Goal: Information Seeking & Learning: Learn about a topic

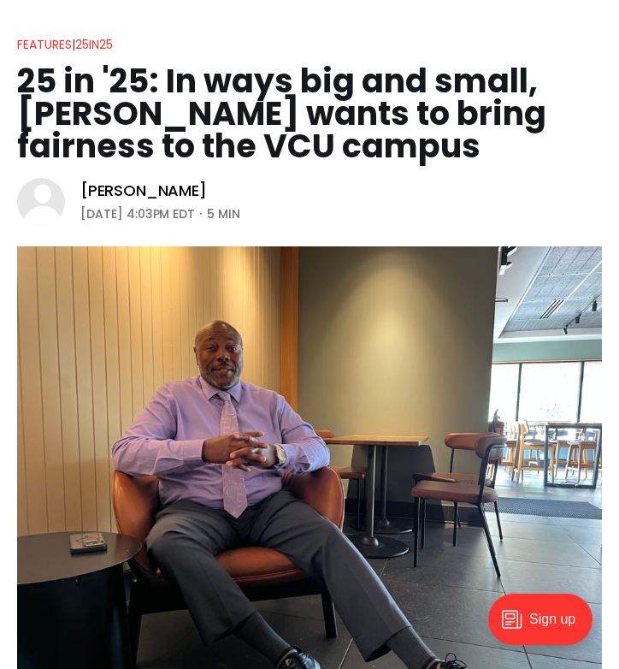
scroll to position [108, 0]
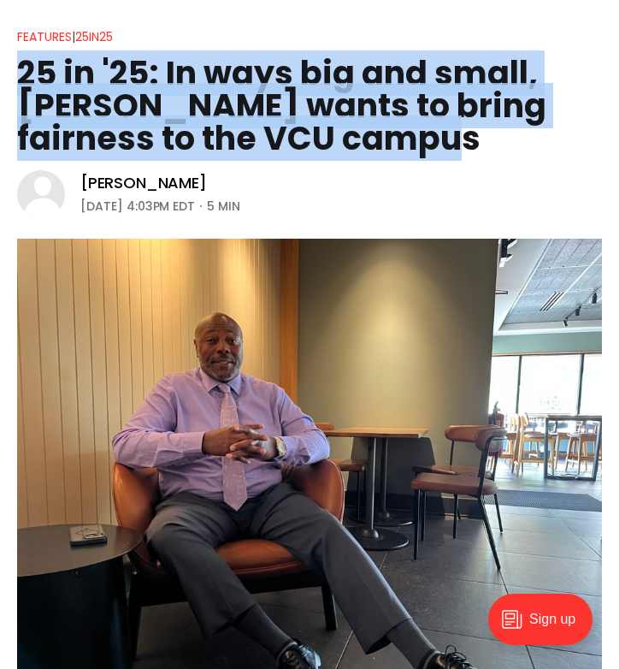
drag, startPoint x: 504, startPoint y: 139, endPoint x: 4, endPoint y: 81, distance: 502.6
click at [4, 81] on header "Features | 25in25 25 in '25: In ways big and small, [PERSON_NAME] wants to brin…" at bounding box center [309, 360] width 619 height 667
copy h1 "25 in '25: In ways big and small, [PERSON_NAME] wants to bring fairness to the …"
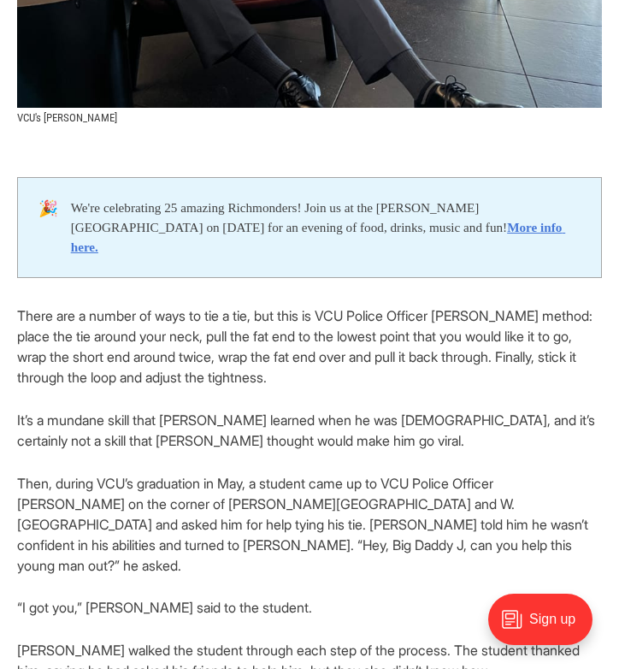
scroll to position [698, 0]
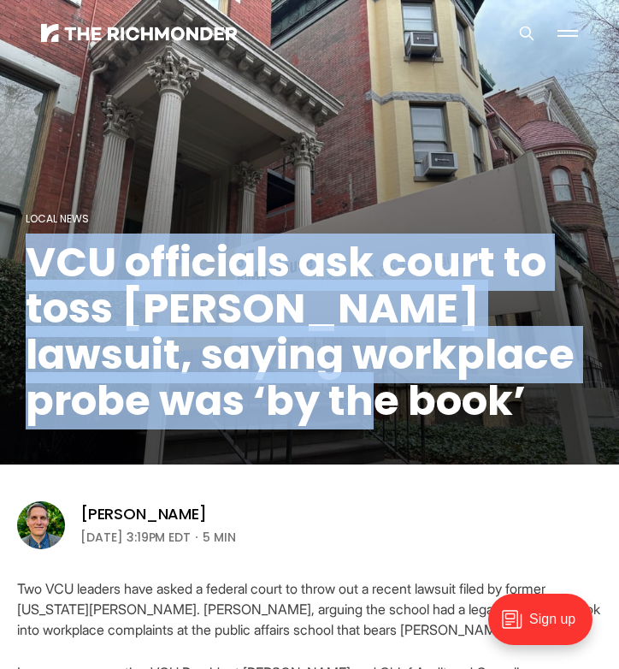
drag, startPoint x: 28, startPoint y: 257, endPoint x: 219, endPoint y: 419, distance: 250.5
click at [219, 419] on h1 "VCU officials ask court to toss Wilder lawsuit, saying workplace probe was ‘by …" at bounding box center [310, 331] width 568 height 185
copy h1 "VCU officials ask court to toss Wilder lawsuit, saying workplace probe was ‘by …"
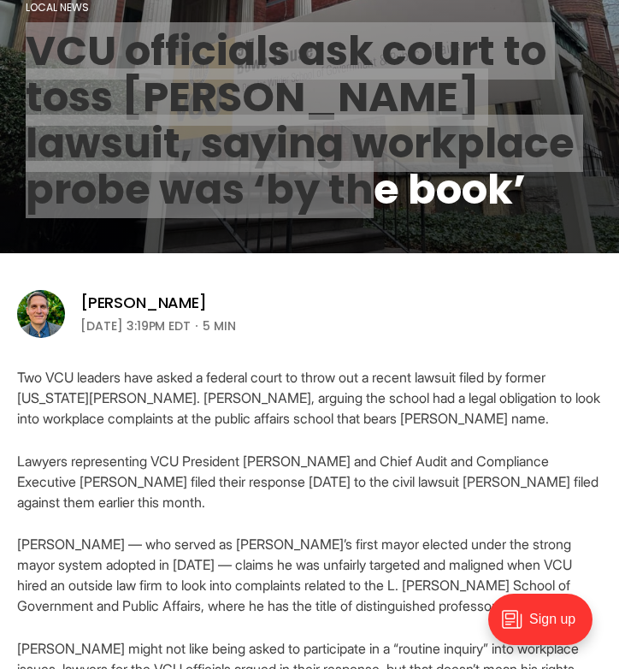
scroll to position [233, 0]
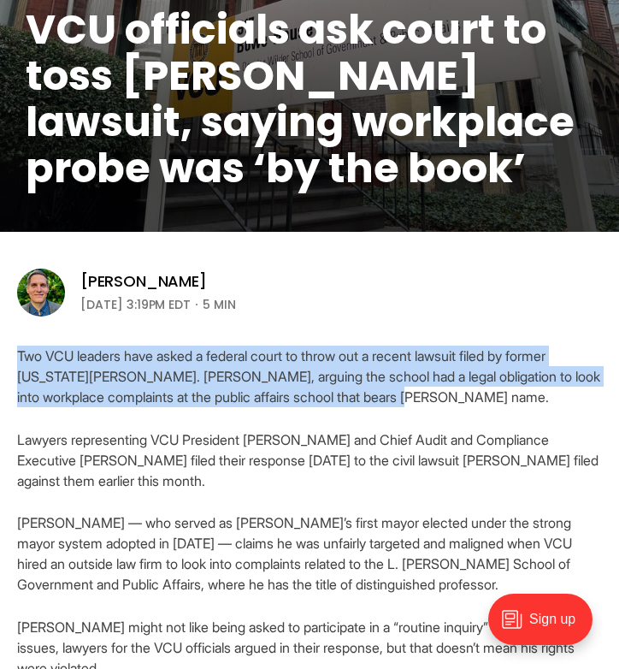
drag, startPoint x: 16, startPoint y: 353, endPoint x: 408, endPoint y: 397, distance: 394.0
click at [408, 397] on p "Two VCU leaders have asked a federal court to throw out a recent lawsuit filed …" at bounding box center [309, 376] width 585 height 62
copy p "Two VCU leaders have asked a federal court to throw out a recent lawsuit filed …"
